Goal: Navigation & Orientation: Find specific page/section

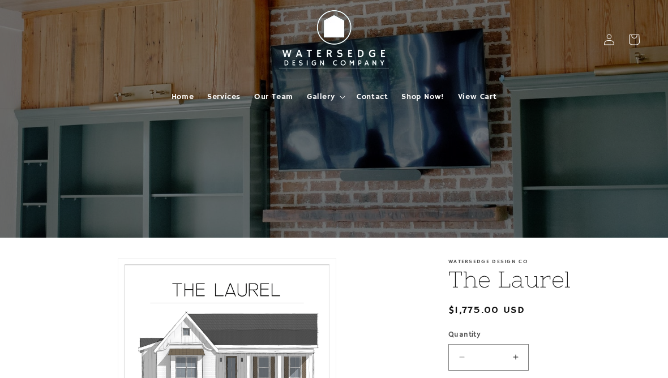
click at [328, 98] on span "Gallery" at bounding box center [321, 97] width 28 height 10
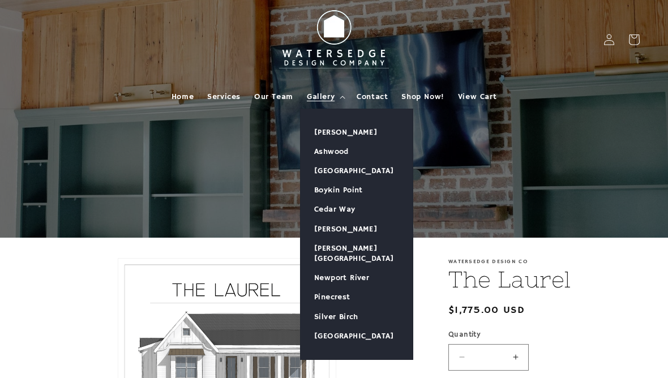
click at [324, 134] on link "[PERSON_NAME]" at bounding box center [357, 132] width 112 height 19
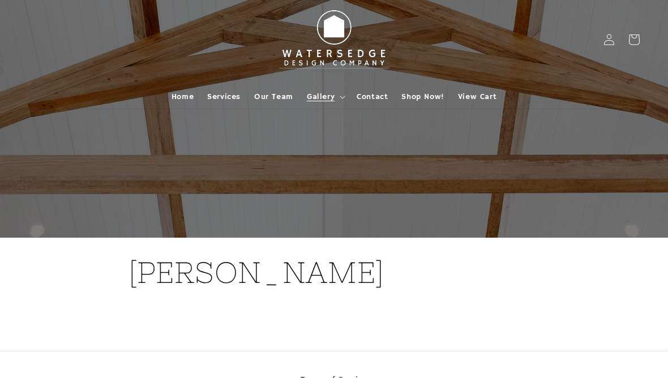
click at [331, 101] on span "Gallery" at bounding box center [321, 97] width 28 height 10
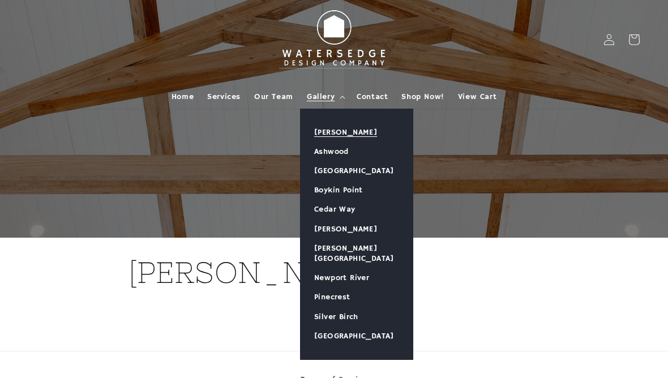
click at [335, 151] on link "Ashwood" at bounding box center [357, 151] width 112 height 19
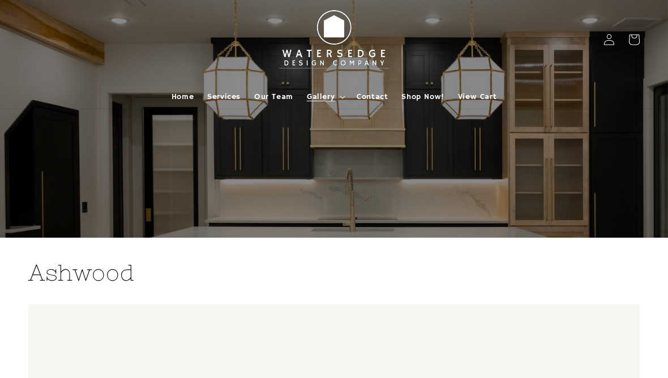
click at [182, 99] on span "Home" at bounding box center [182, 97] width 22 height 10
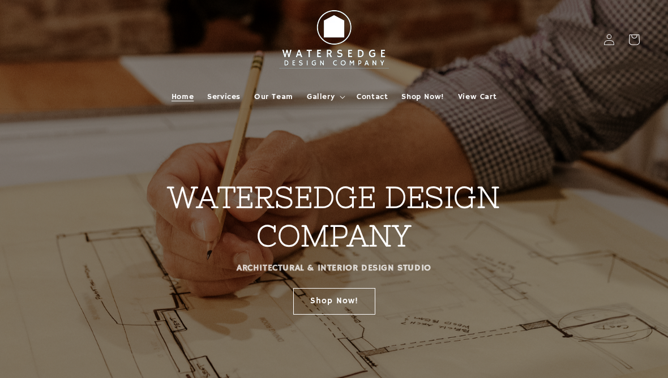
click at [321, 306] on link "Shop Now!" at bounding box center [334, 301] width 82 height 27
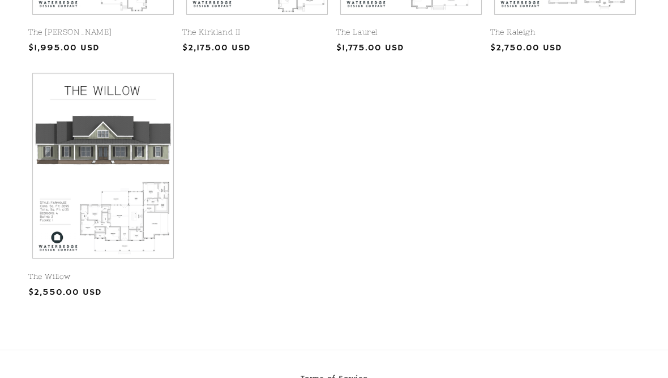
scroll to position [679, 0]
